Goal: Check status

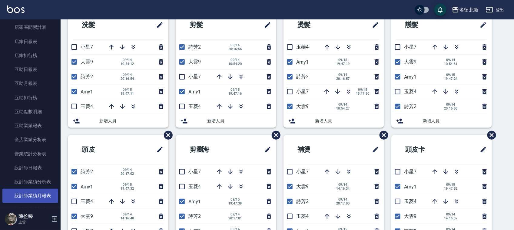
scroll to position [227, 0]
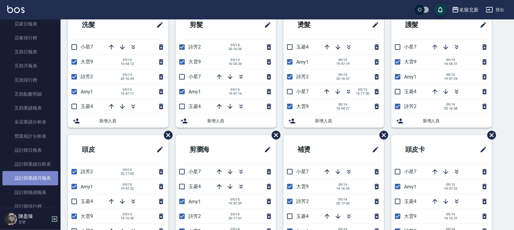
click at [34, 178] on link "設計師業績月報表" at bounding box center [30, 178] width 56 height 14
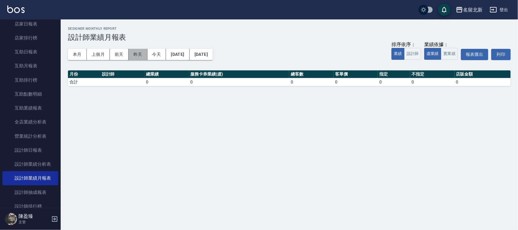
drag, startPoint x: 139, startPoint y: 55, endPoint x: 135, endPoint y: 55, distance: 3.9
click at [135, 55] on button "昨天" at bounding box center [138, 54] width 19 height 11
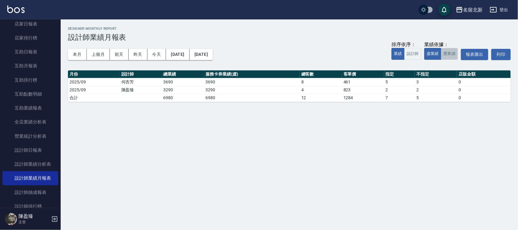
click at [446, 57] on button "實業績" at bounding box center [448, 54] width 17 height 12
click at [70, 56] on button "本月" at bounding box center [77, 54] width 19 height 11
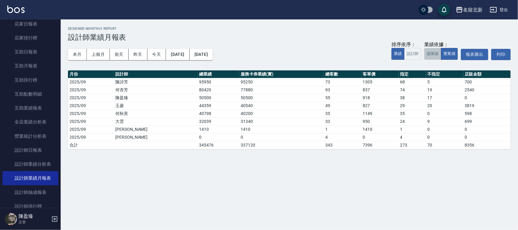
click at [430, 54] on button "虛業績" at bounding box center [432, 54] width 17 height 12
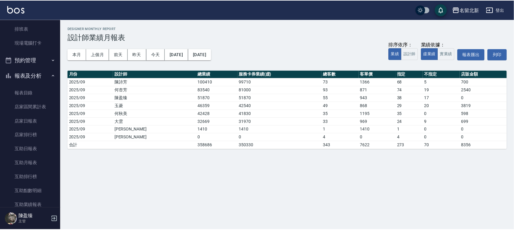
scroll to position [76, 0]
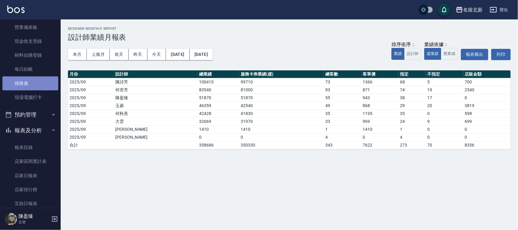
click at [39, 82] on link "排班表" at bounding box center [30, 83] width 56 height 14
